Goal: Task Accomplishment & Management: Use online tool/utility

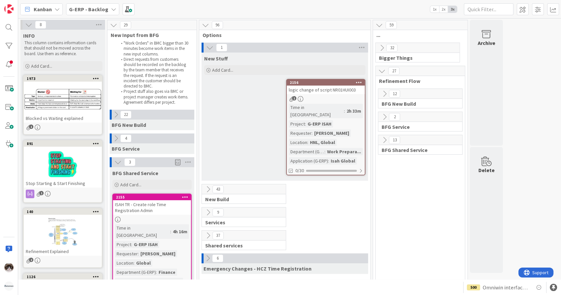
click at [116, 162] on icon at bounding box center [117, 162] width 7 height 7
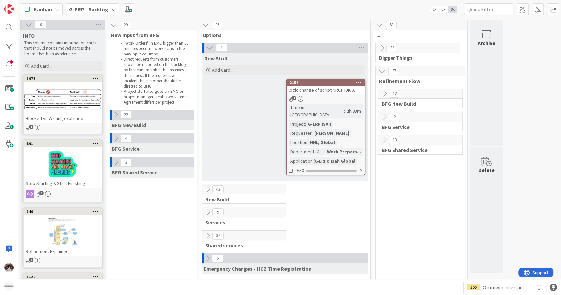
click at [101, 7] on b "G-ERP - Backlog" at bounding box center [88, 9] width 39 height 7
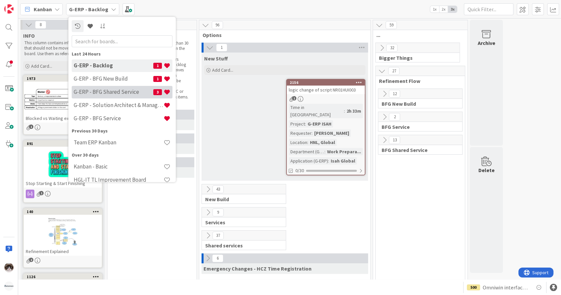
click at [109, 90] on h4 "G-ERP - BFG Shared Service" at bounding box center [114, 92] width 80 height 7
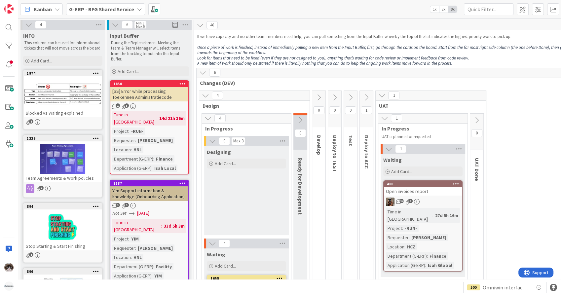
click at [97, 9] on b "G-ERP - BFG Shared Service" at bounding box center [101, 9] width 65 height 7
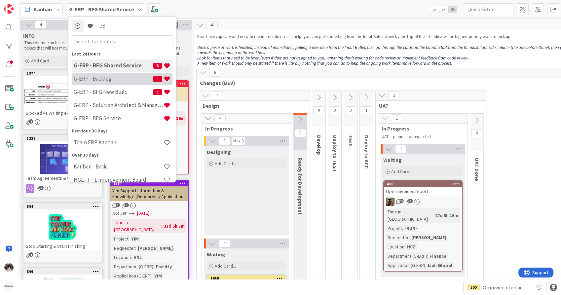
click at [100, 81] on h4 "G-ERP - Backlog" at bounding box center [114, 79] width 80 height 7
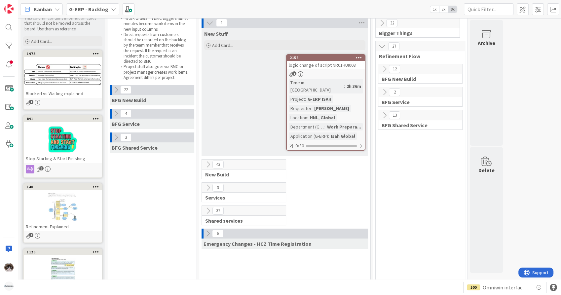
scroll to position [37, 0]
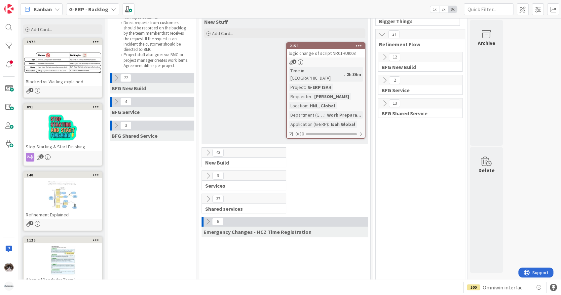
click at [383, 102] on icon at bounding box center [384, 103] width 7 height 7
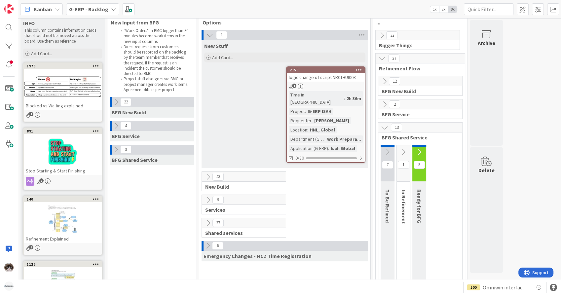
scroll to position [0, 0]
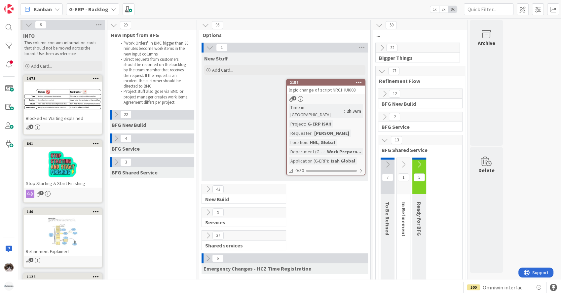
click at [350, 103] on div "2156 logic change of script NR01HUI003 1 Time in Column : 2h 36m Project : G-ER…" at bounding box center [325, 127] width 79 height 96
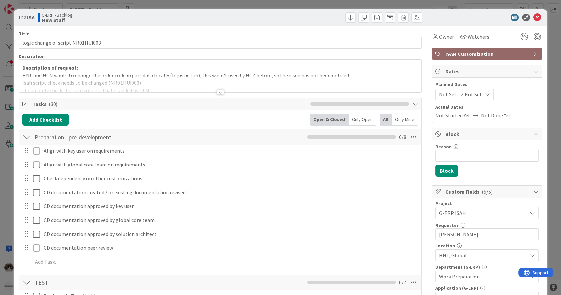
click at [216, 89] on div at bounding box center [220, 84] width 402 height 17
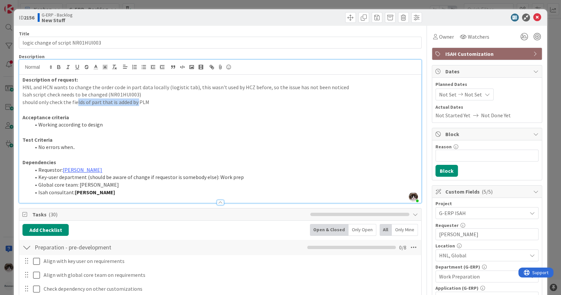
drag, startPoint x: 78, startPoint y: 103, endPoint x: 137, endPoint y: 101, distance: 59.1
click at [137, 101] on p "should only check the fields of part that is added by PLM" at bounding box center [219, 102] width 395 height 8
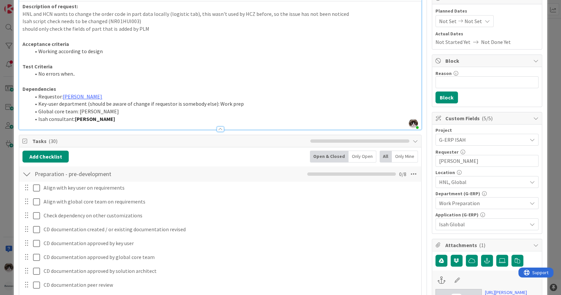
click at [480, 178] on span "HNL, Global" at bounding box center [483, 182] width 88 height 8
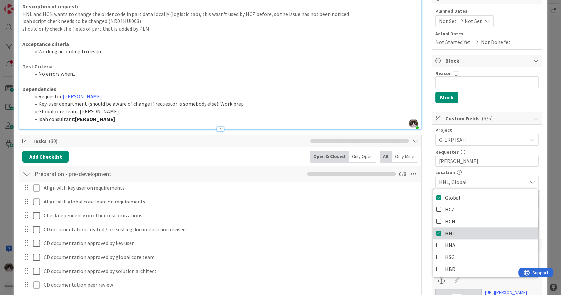
drag, startPoint x: 450, startPoint y: 228, endPoint x: 476, endPoint y: 186, distance: 49.2
click at [451, 228] on link "HNL" at bounding box center [485, 233] width 105 height 12
click at [494, 181] on span "Global" at bounding box center [483, 182] width 88 height 8
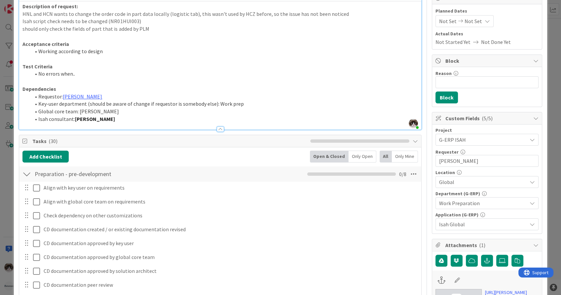
scroll to position [0, 0]
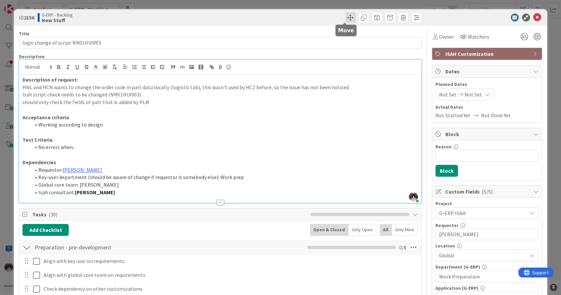
click at [346, 22] on span at bounding box center [350, 17] width 11 height 11
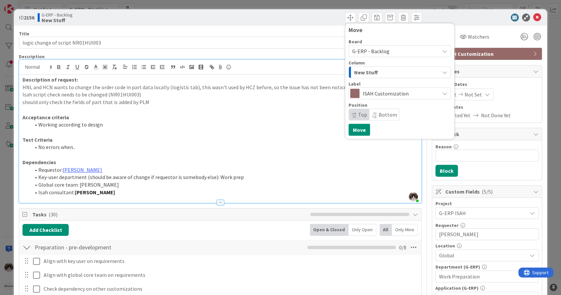
click at [386, 72] on div "New Stuff" at bounding box center [395, 72] width 87 height 11
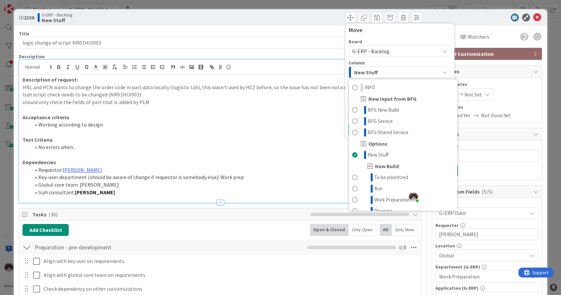
scroll to position [37, 0]
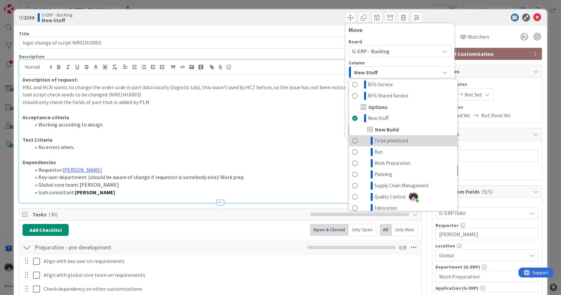
click at [405, 145] on link "To be prioritized" at bounding box center [403, 140] width 108 height 11
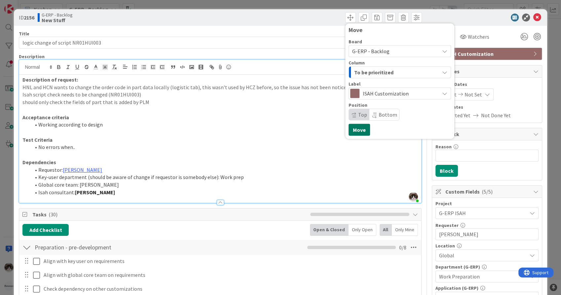
click at [350, 129] on button "Move" at bounding box center [358, 130] width 21 height 12
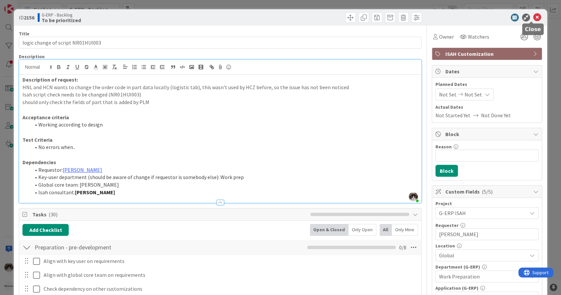
click at [533, 18] on icon at bounding box center [537, 18] width 8 height 8
